Goal: Find contact information: Find contact information

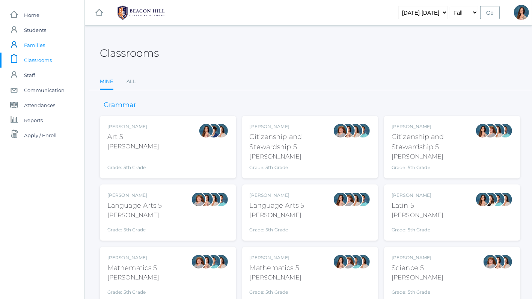
click at [37, 47] on span "Families" at bounding box center [34, 45] width 21 height 15
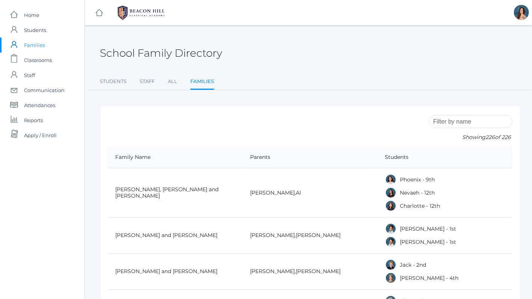
click at [497, 123] on input "search" at bounding box center [470, 121] width 83 height 13
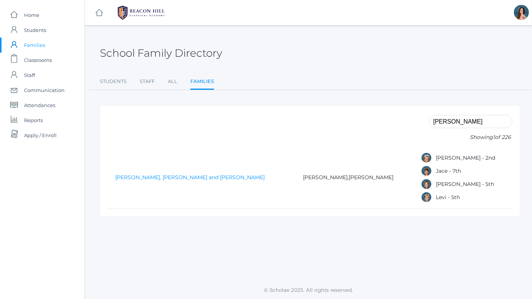
type input "[PERSON_NAME]"
click at [143, 175] on link "[PERSON_NAME], [PERSON_NAME] and [PERSON_NAME]" at bounding box center [189, 177] width 149 height 7
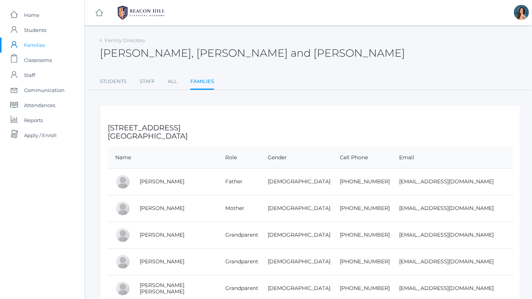
drag, startPoint x: 376, startPoint y: 208, endPoint x: 455, endPoint y: 205, distance: 78.9
click at [455, 205] on td "[EMAIL_ADDRESS][DOMAIN_NAME]" at bounding box center [452, 208] width 120 height 27
copy td "[EMAIL_ADDRESS][DOMAIN_NAME]"
